Goal: Use online tool/utility: Utilize a website feature to perform a specific function

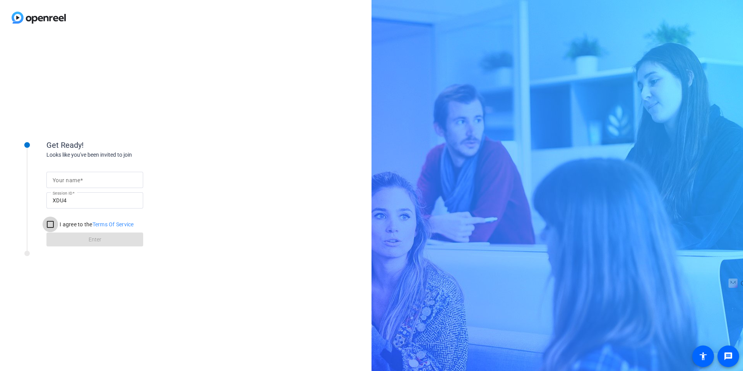
click at [49, 224] on input "I agree to the Terms Of Service" at bounding box center [50, 224] width 15 height 15
checkbox input "true"
click at [88, 183] on input "Your name" at bounding box center [95, 179] width 84 height 9
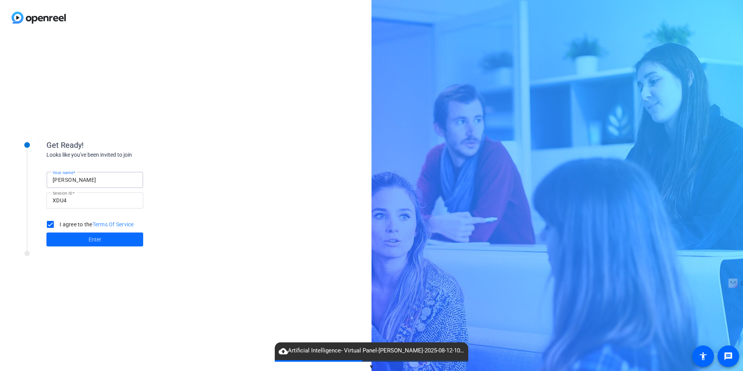
type input "[PERSON_NAME]"
click at [103, 241] on span at bounding box center [94, 239] width 97 height 19
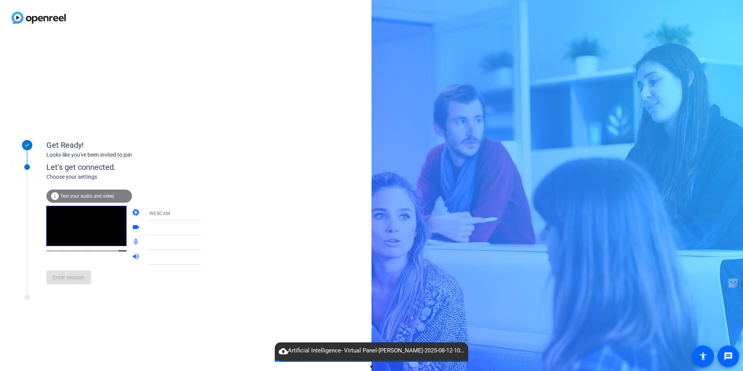
click at [155, 215] on span "WEBCAM" at bounding box center [159, 213] width 21 height 5
click at [244, 194] on div at bounding box center [371, 185] width 743 height 371
click at [73, 277] on span "Enter session" at bounding box center [69, 277] width 32 height 8
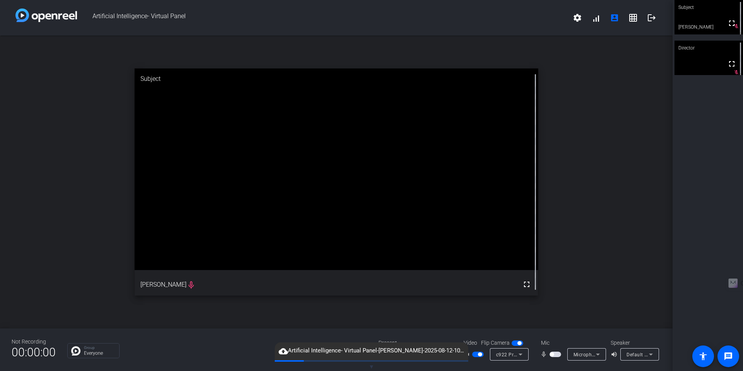
click at [439, 328] on div "Not Recording 00:00:00 Group Everyone Present screen_share_outline Source Video…" at bounding box center [336, 349] width 672 height 43
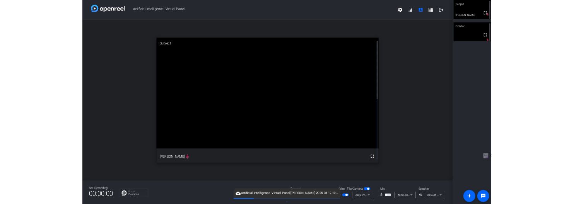
scroll to position [9, 0]
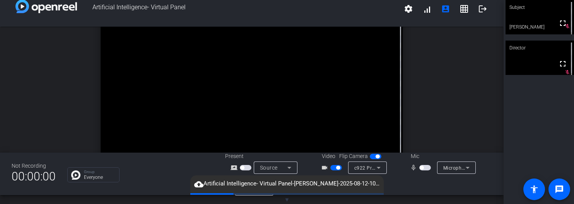
click at [460, 10] on mat-icon "grid_on" at bounding box center [464, 8] width 9 height 9
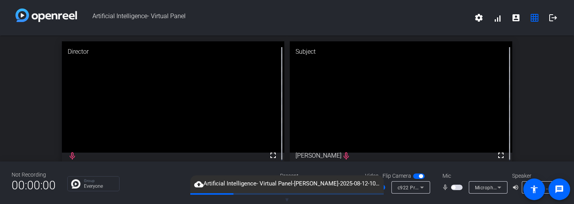
scroll to position [0, 0]
click at [476, 21] on mat-icon "settings" at bounding box center [478, 17] width 9 height 9
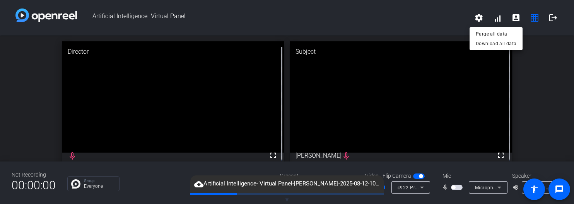
click at [497, 21] on div at bounding box center [287, 102] width 574 height 204
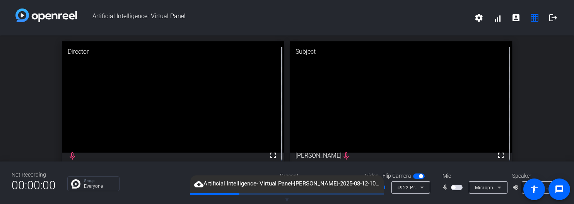
click at [330, 152] on video at bounding box center [401, 96] width 222 height 111
click at [417, 190] on icon at bounding box center [421, 187] width 9 height 9
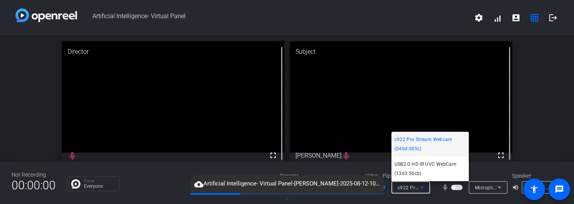
click at [172, 168] on div at bounding box center [287, 102] width 574 height 204
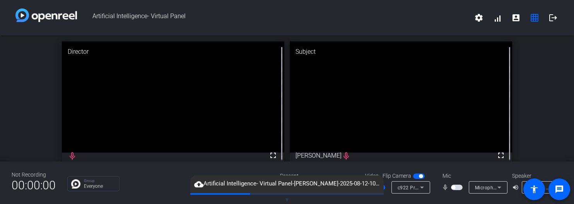
click at [411, 187] on span "c922 Pro Stream Webcam (046d:085c)" at bounding box center [442, 188] width 88 height 6
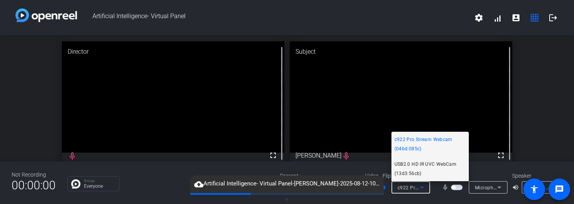
click at [421, 172] on span "USB2.0 HD IR UVC WebCam (13d3:56cb)" at bounding box center [430, 169] width 71 height 19
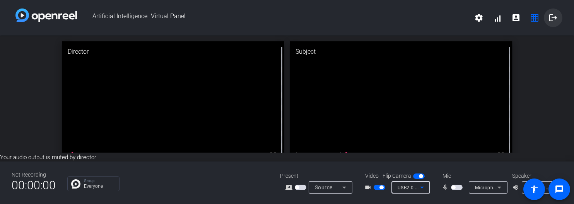
click at [554, 15] on mat-icon "logout" at bounding box center [553, 17] width 9 height 9
